Goal: Task Accomplishment & Management: Complete application form

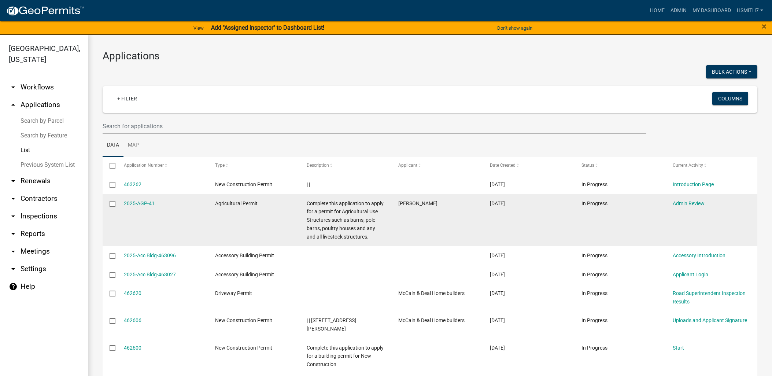
scroll to position [9, 0]
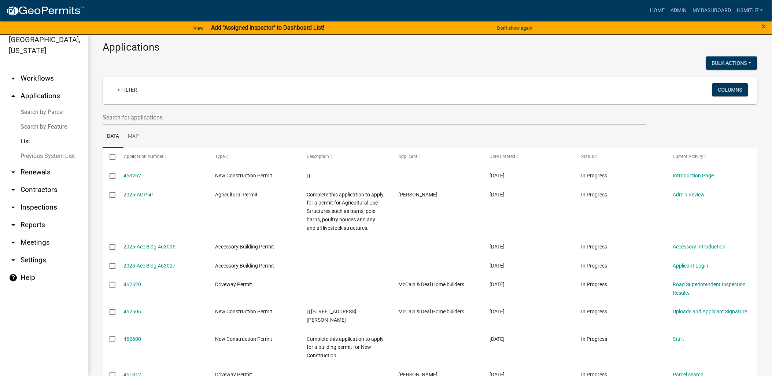
click at [36, 142] on link "List" at bounding box center [44, 141] width 88 height 15
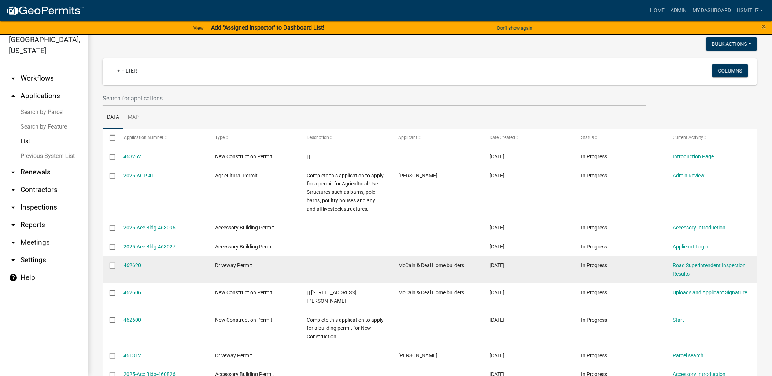
scroll to position [0, 0]
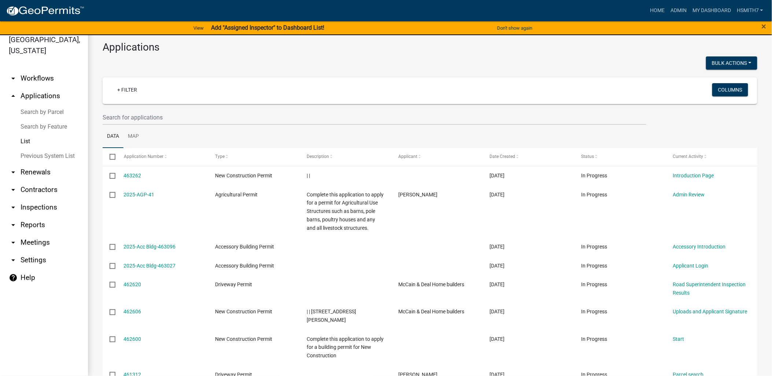
click at [32, 138] on link "List" at bounding box center [44, 141] width 88 height 15
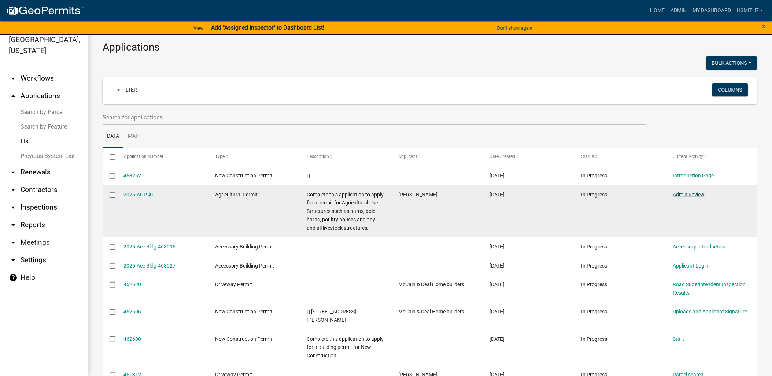
click at [696, 192] on link "Admin Review" at bounding box center [689, 195] width 32 height 6
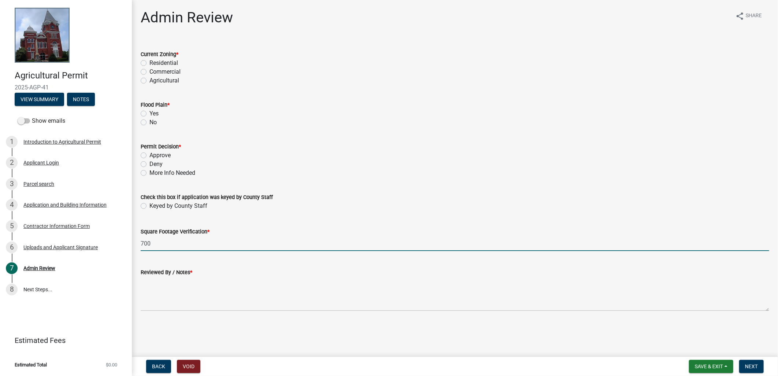
click at [149, 244] on input "700" at bounding box center [455, 243] width 629 height 15
click at [52, 226] on div "Contractor Information Form" at bounding box center [56, 226] width 66 height 5
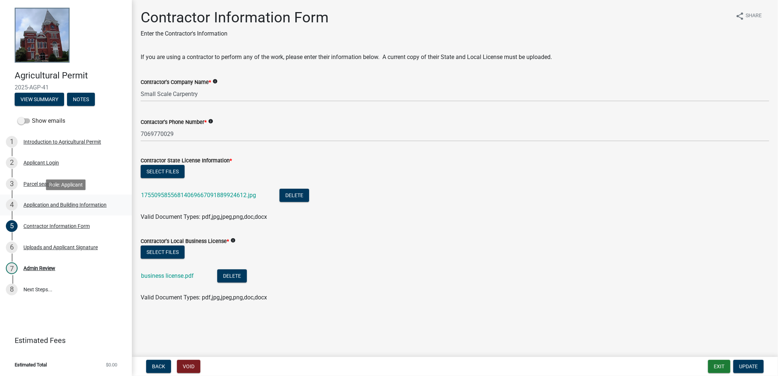
click at [80, 196] on link "4 Application and Building Information" at bounding box center [66, 205] width 132 height 21
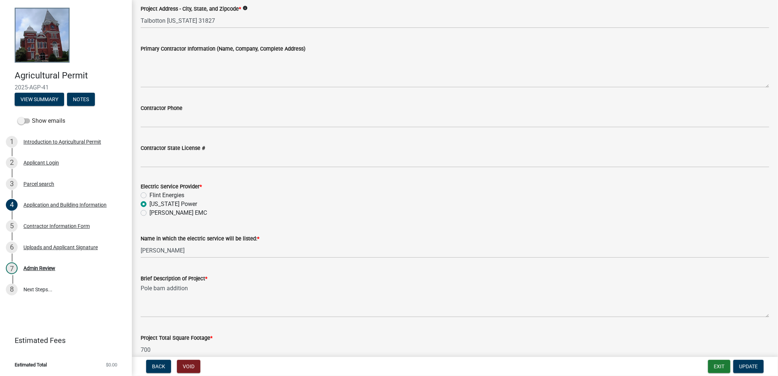
scroll to position [366, 0]
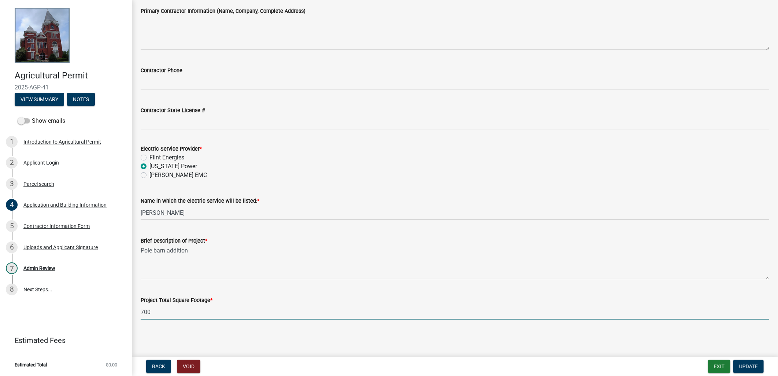
click at [189, 309] on input "700" at bounding box center [455, 312] width 629 height 15
type input "680"
click at [741, 362] on button "Update" at bounding box center [749, 366] width 30 height 13
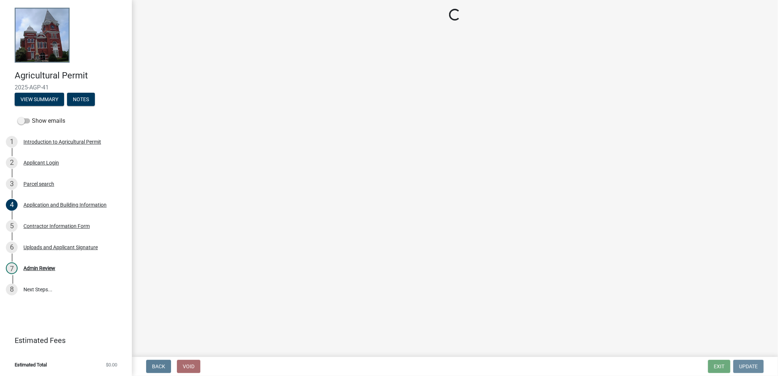
scroll to position [0, 0]
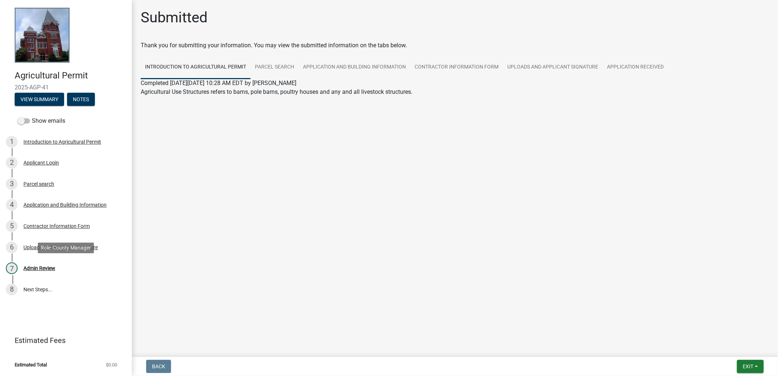
click at [62, 269] on div "7 Admin Review" at bounding box center [63, 268] width 114 height 12
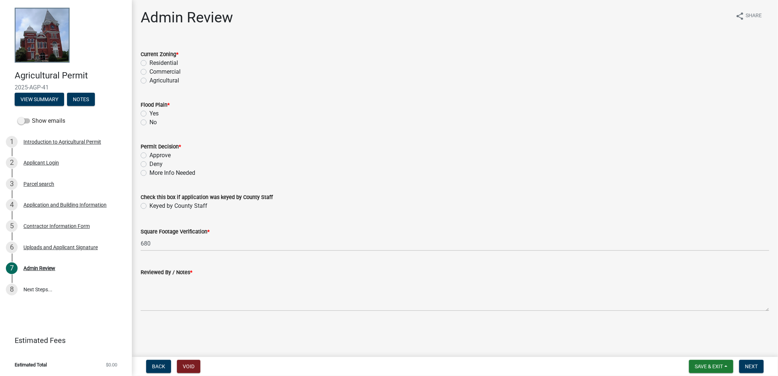
click at [158, 60] on label "Residential" at bounding box center [164, 63] width 29 height 9
click at [154, 60] on input "Residential" at bounding box center [152, 61] width 5 height 5
radio input "true"
click at [151, 123] on label "No" at bounding box center [153, 122] width 7 height 9
click at [151, 123] on input "No" at bounding box center [152, 120] width 5 height 5
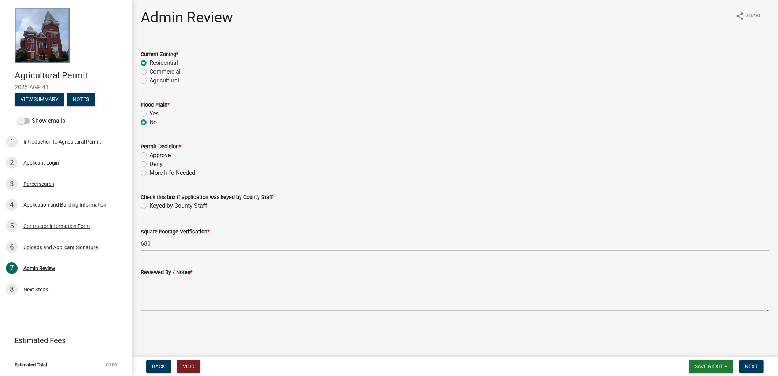
radio input "true"
click at [150, 154] on label "Approve" at bounding box center [160, 155] width 21 height 9
click at [150, 154] on input "Approve" at bounding box center [152, 153] width 5 height 5
radio input "true"
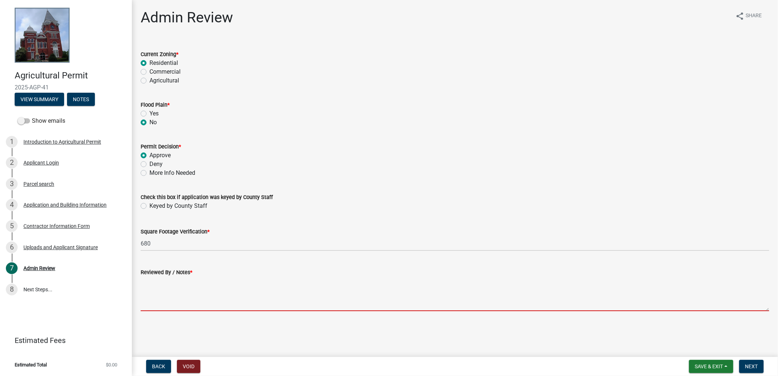
click at [180, 290] on textarea "Reviewed By / Notes *" at bounding box center [455, 294] width 629 height 34
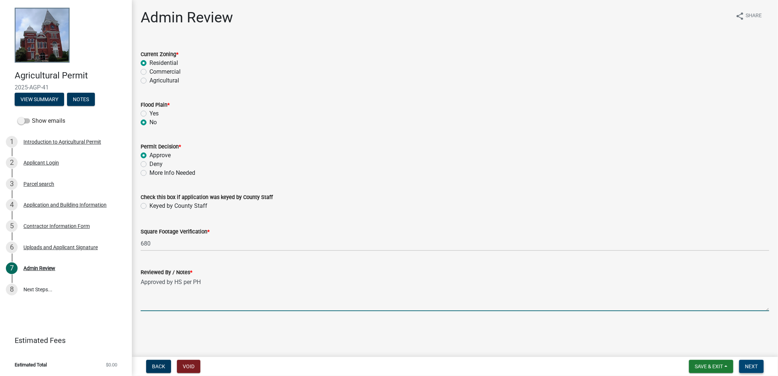
type textarea "Approved by HS per PH"
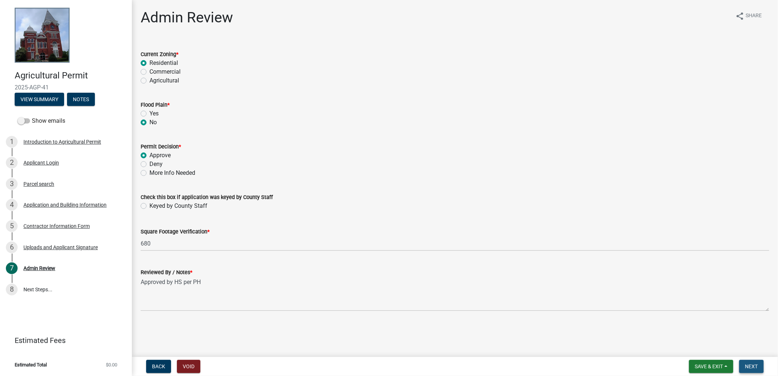
click at [750, 369] on button "Next" at bounding box center [751, 366] width 25 height 13
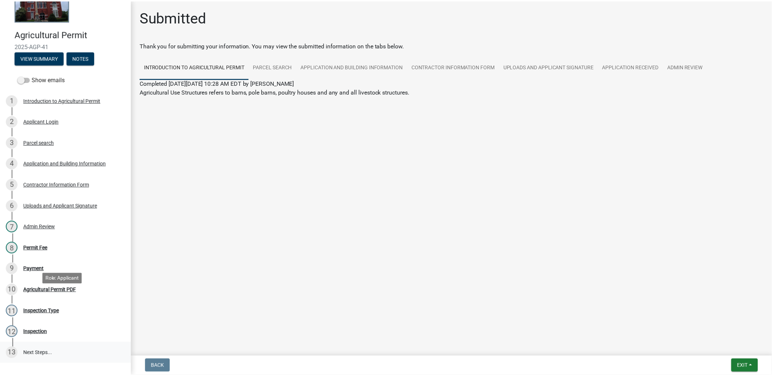
scroll to position [81, 0]
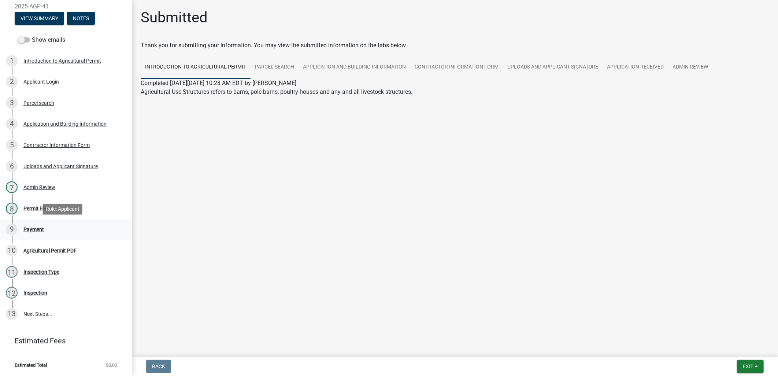
click at [48, 231] on div "9 Payment" at bounding box center [63, 230] width 114 height 12
click at [43, 213] on div "8 Permit Fee" at bounding box center [63, 209] width 114 height 12
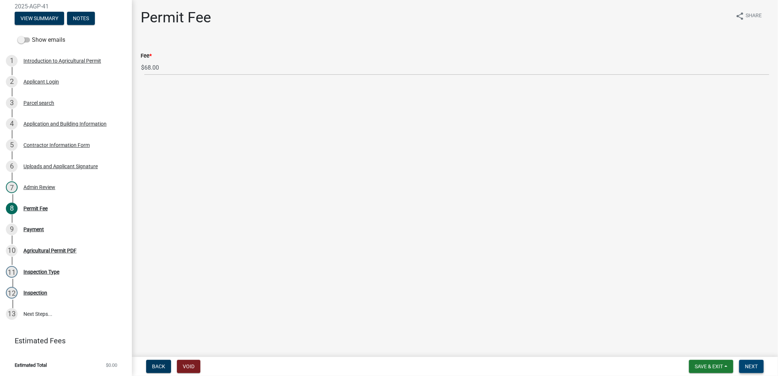
click at [758, 365] on span "Next" at bounding box center [751, 367] width 13 height 6
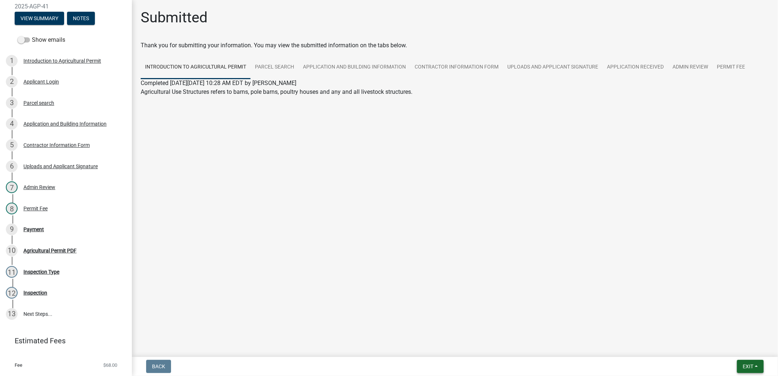
click at [744, 372] on button "Exit" at bounding box center [750, 366] width 27 height 13
click at [745, 354] on button "Save & Exit" at bounding box center [734, 348] width 59 height 18
